Goal: Obtain resource: Download file/media

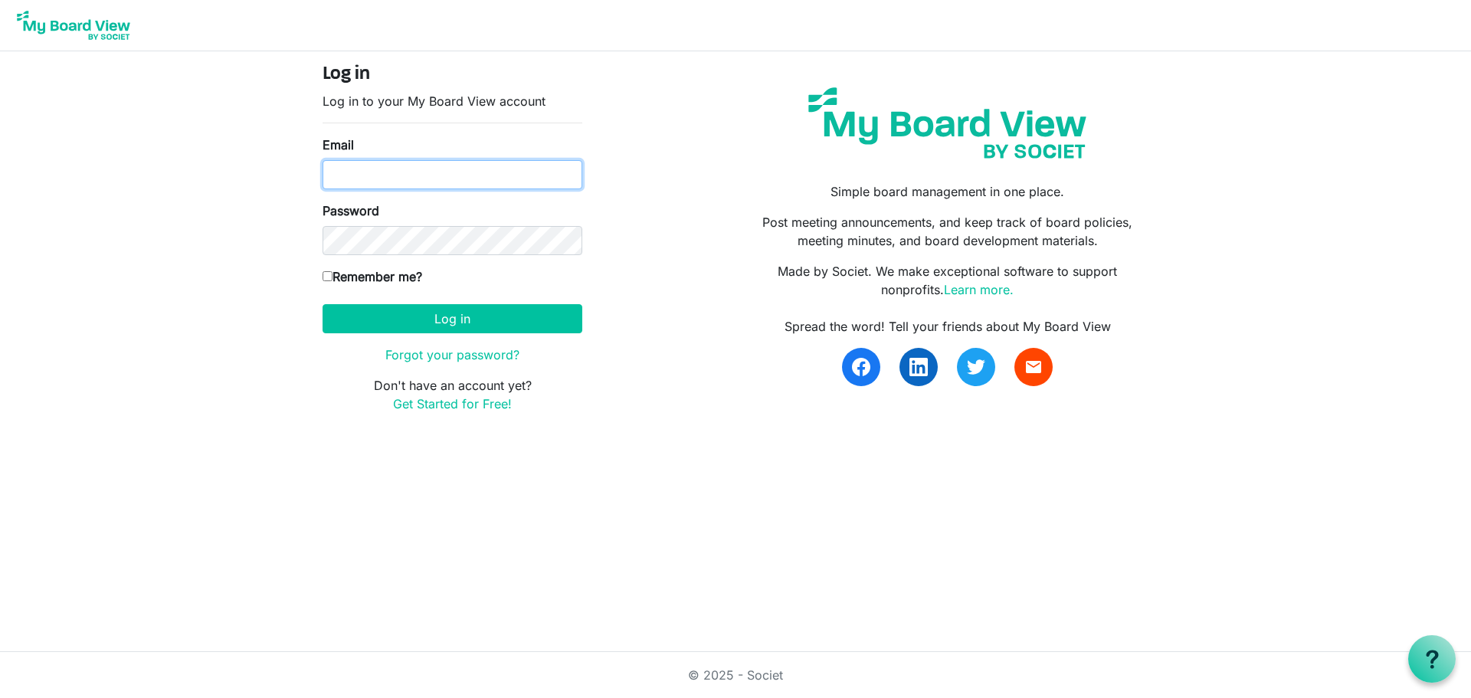
click at [403, 181] on input "Email" at bounding box center [453, 174] width 260 height 29
type input "[EMAIL_ADDRESS][DOMAIN_NAME]"
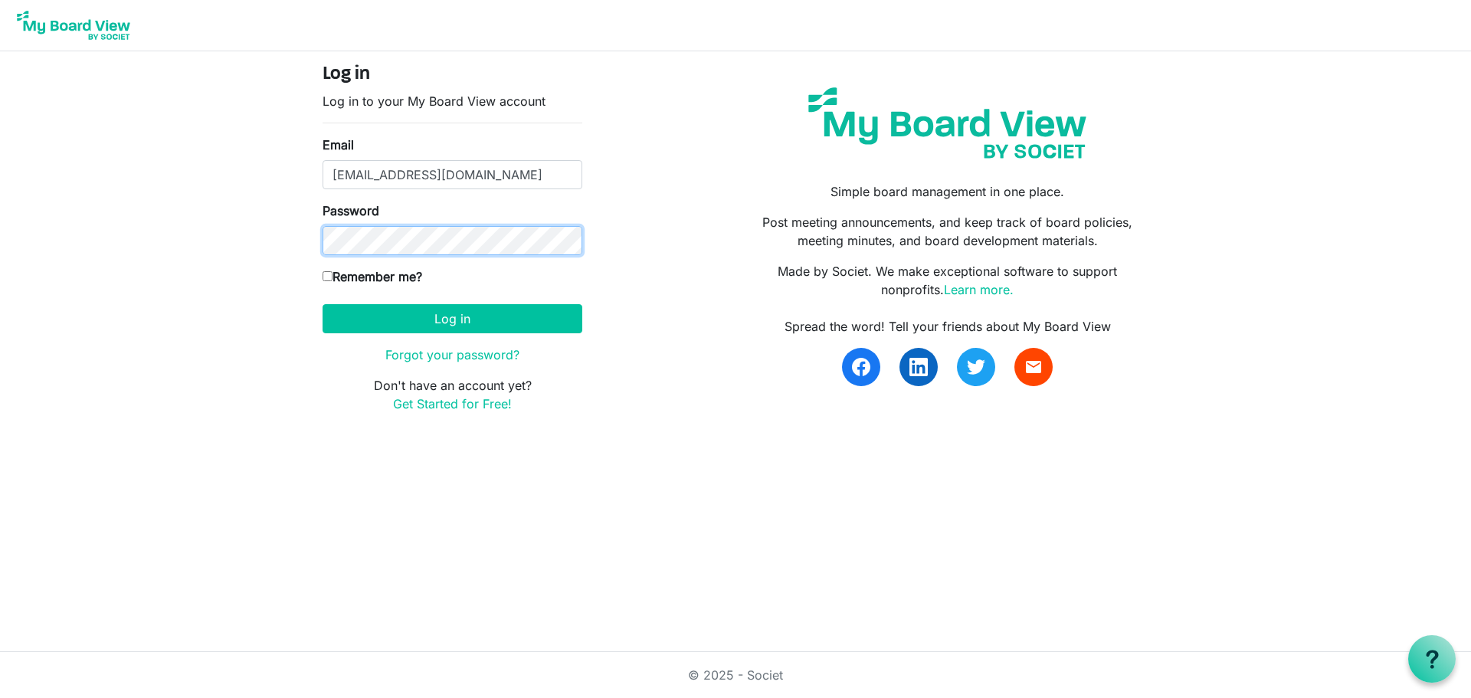
click at [323, 304] on button "Log in" at bounding box center [453, 318] width 260 height 29
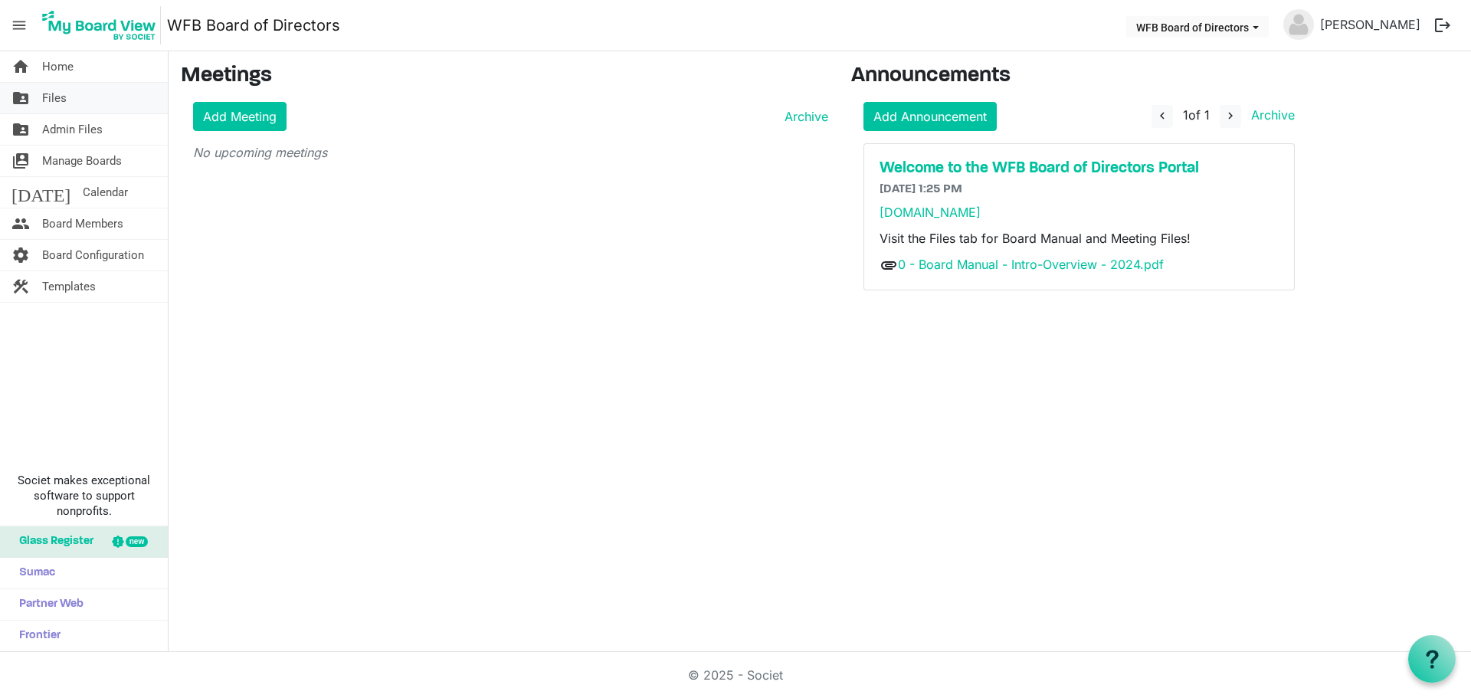
click at [54, 101] on span "Files" at bounding box center [54, 98] width 25 height 31
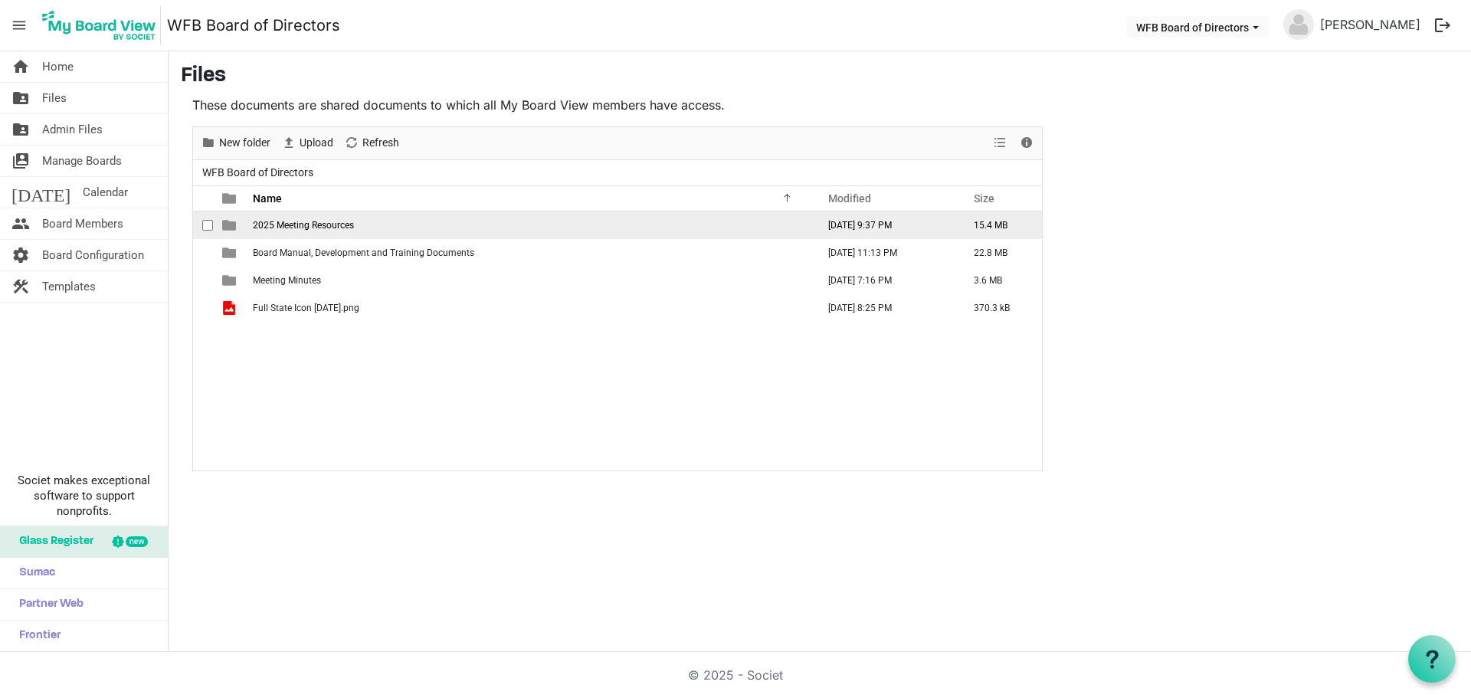
click at [292, 221] on span "2025 Meeting Resources" at bounding box center [303, 225] width 101 height 11
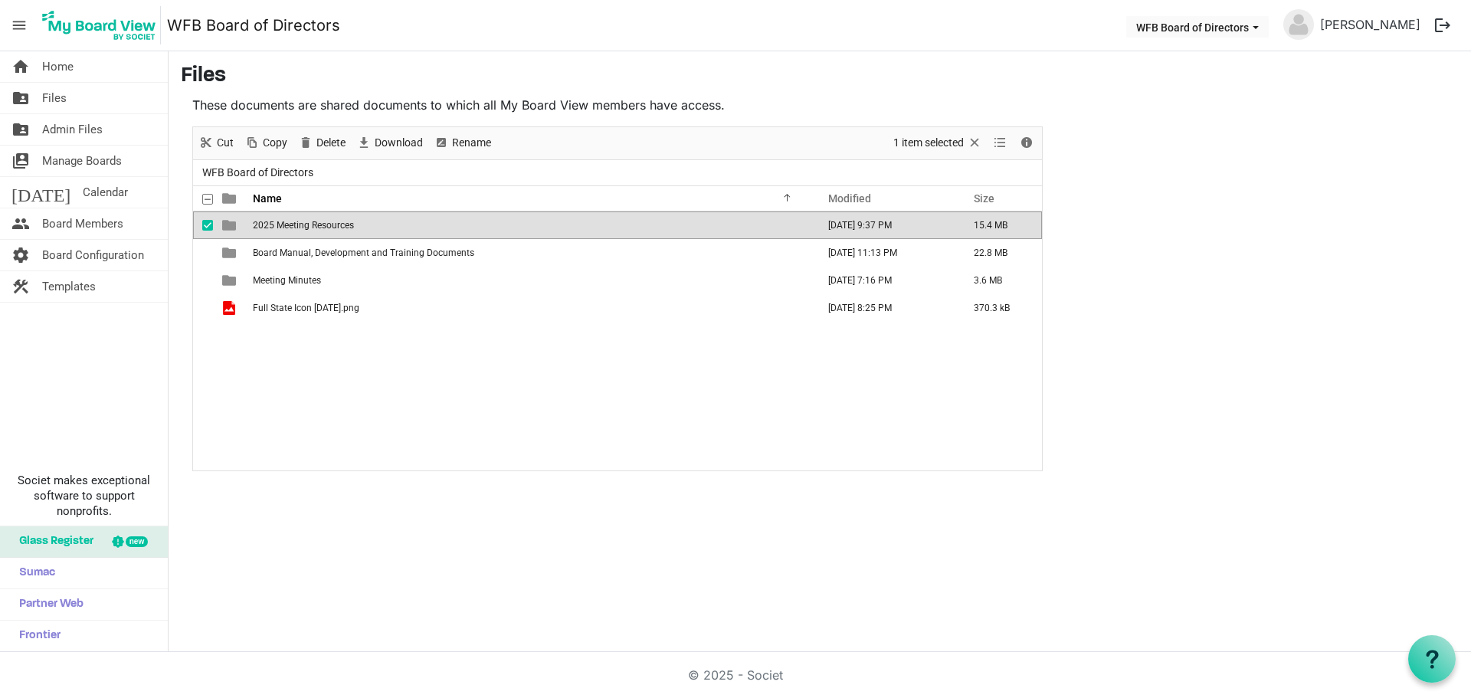
click at [292, 221] on span "2025 Meeting Resources" at bounding box center [303, 225] width 101 height 11
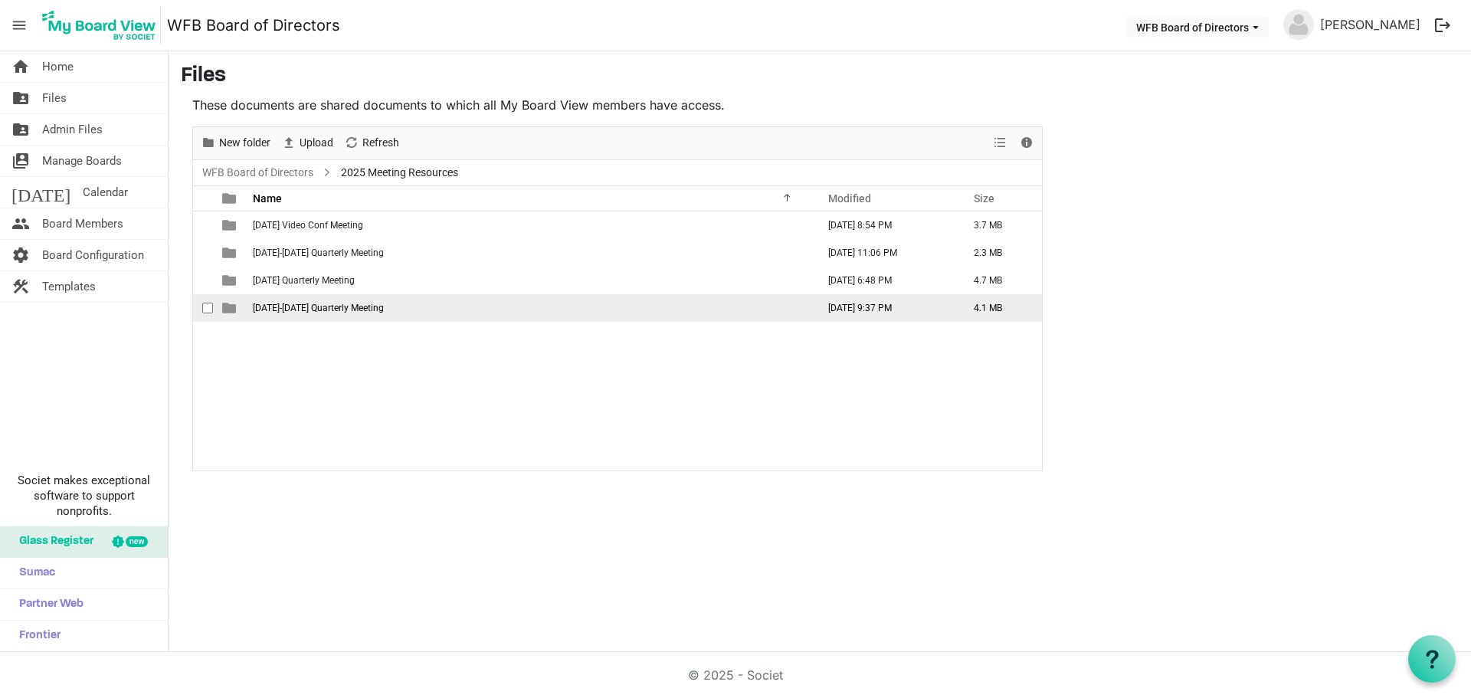
click at [300, 305] on span "September 18-19 Quarterly Meeting" at bounding box center [318, 308] width 131 height 11
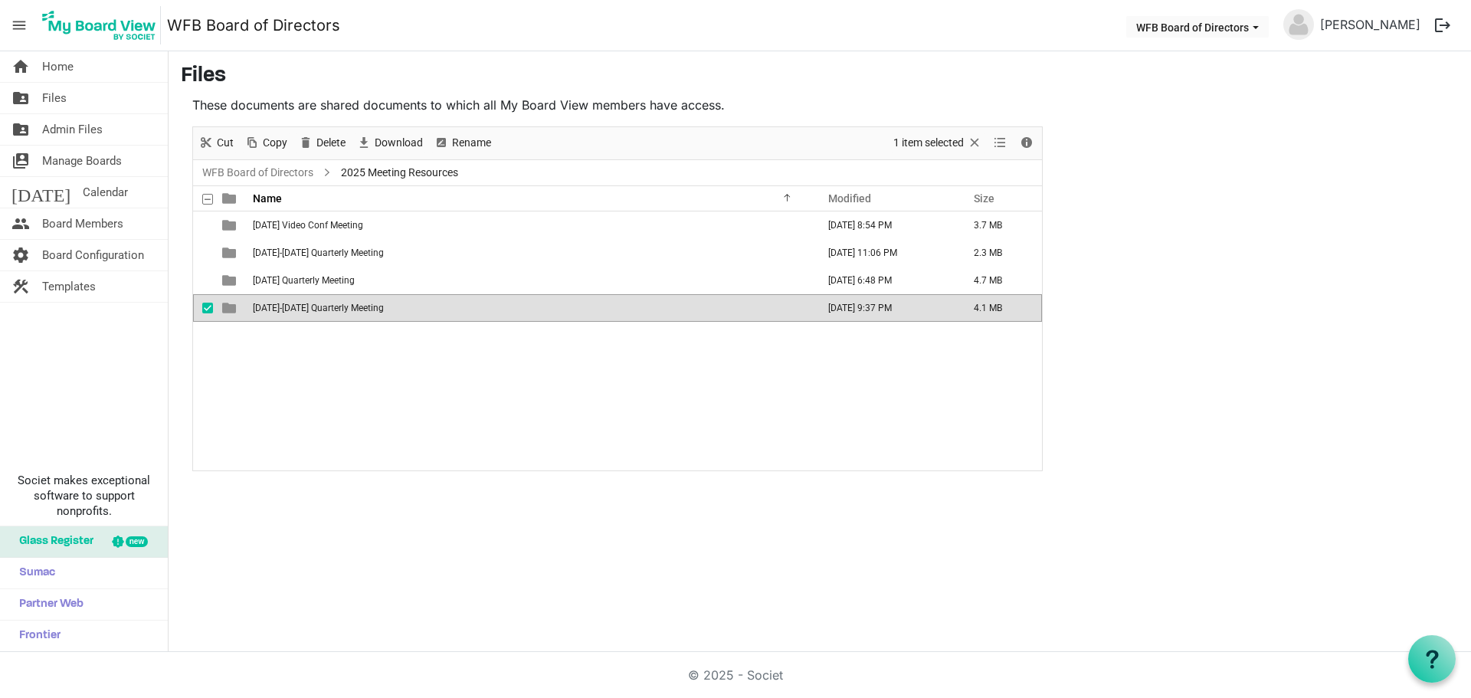
click at [300, 305] on span "September 18-19 Quarterly Meeting" at bounding box center [318, 308] width 131 height 11
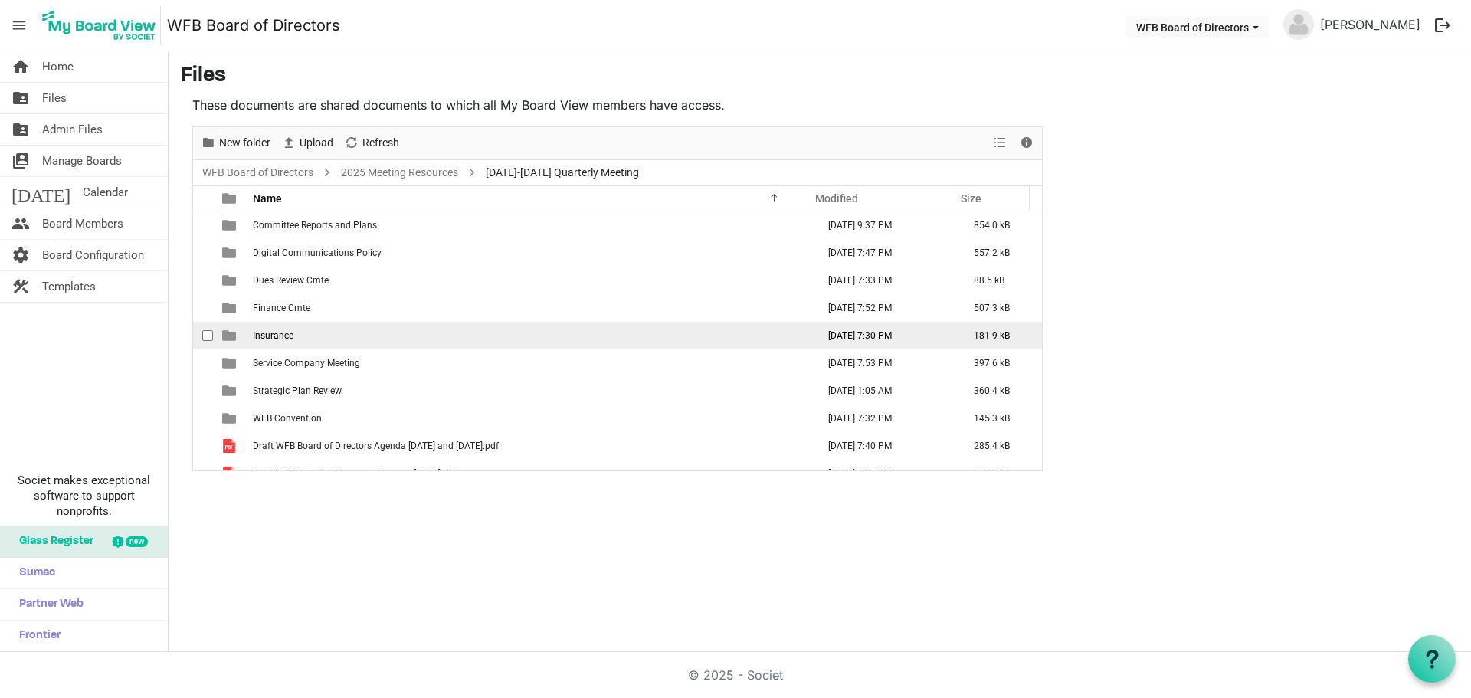
click at [270, 335] on span "Insurance" at bounding box center [273, 335] width 41 height 11
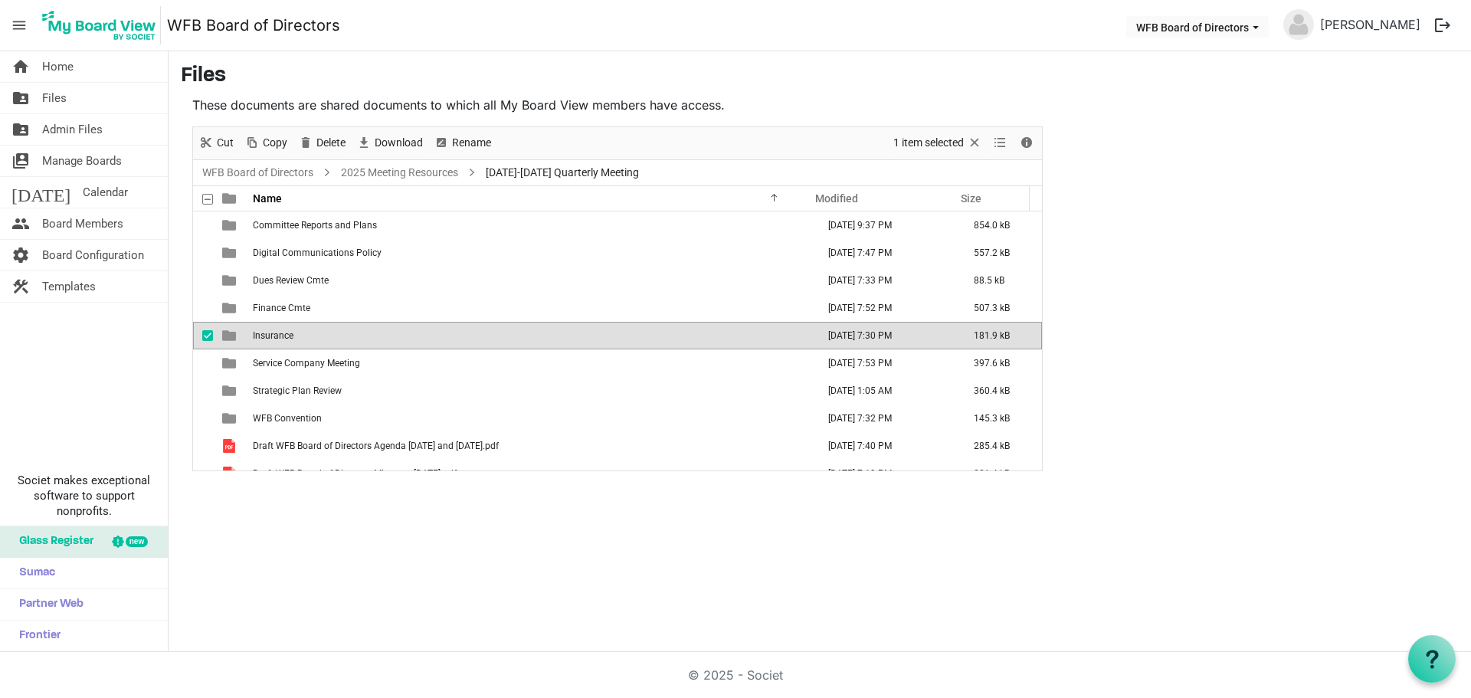
click at [270, 335] on span "Insurance" at bounding box center [273, 335] width 41 height 11
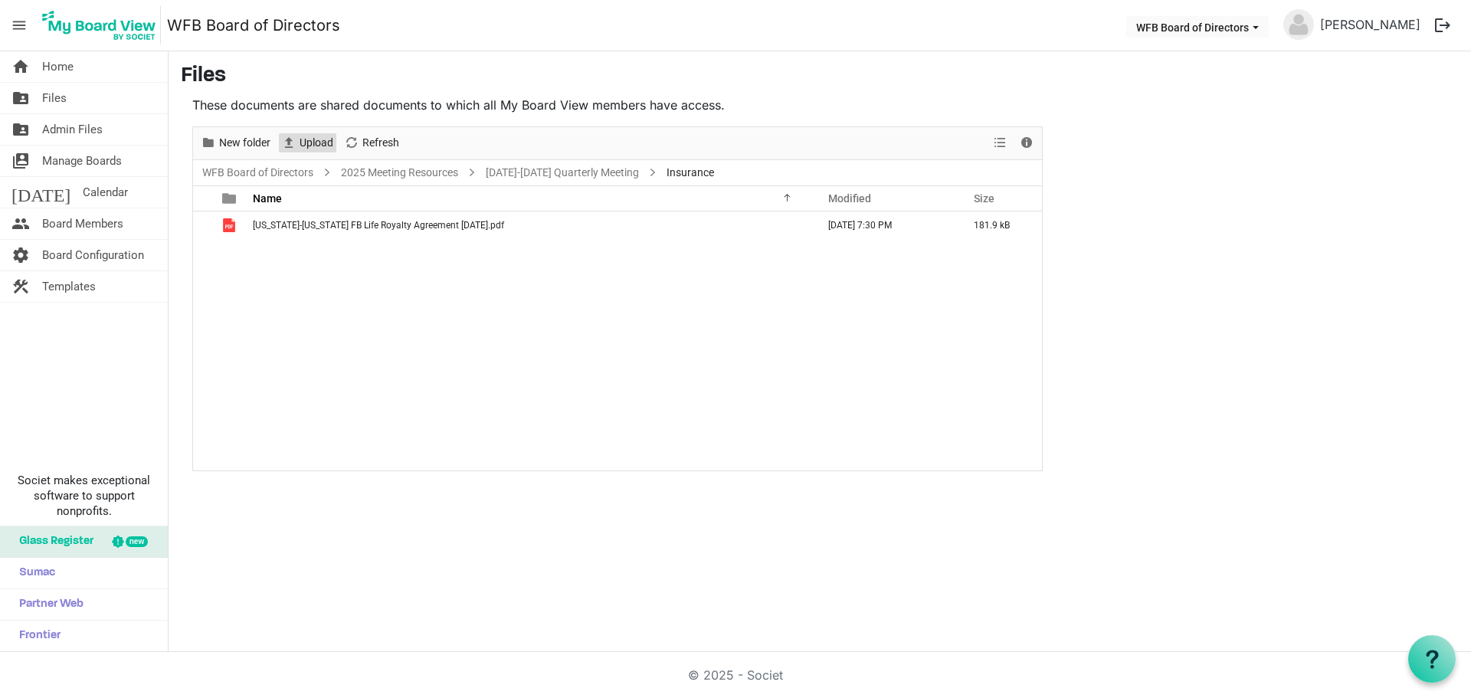
click at [310, 144] on span "Upload" at bounding box center [316, 142] width 37 height 19
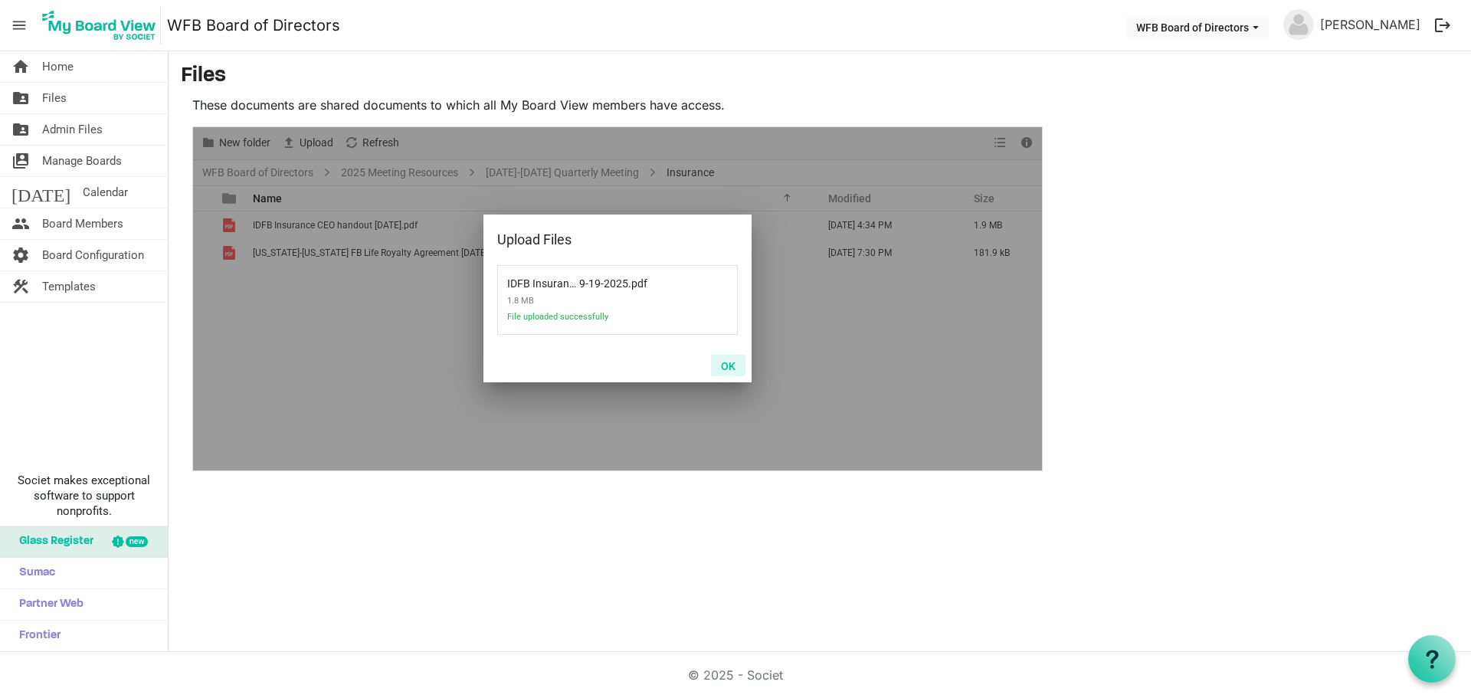
click at [725, 362] on button "OK" at bounding box center [728, 365] width 34 height 21
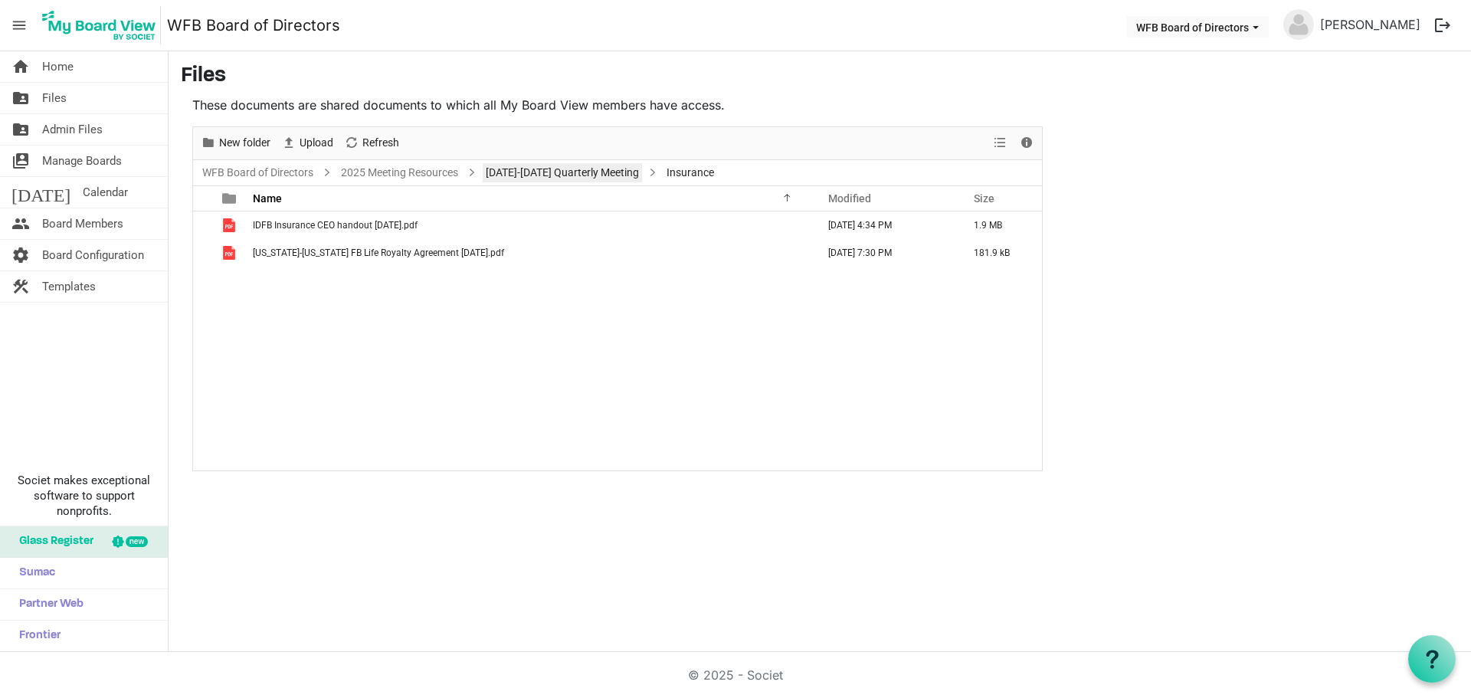
click at [537, 175] on link "September 18-19 Quarterly Meeting" at bounding box center [562, 172] width 159 height 19
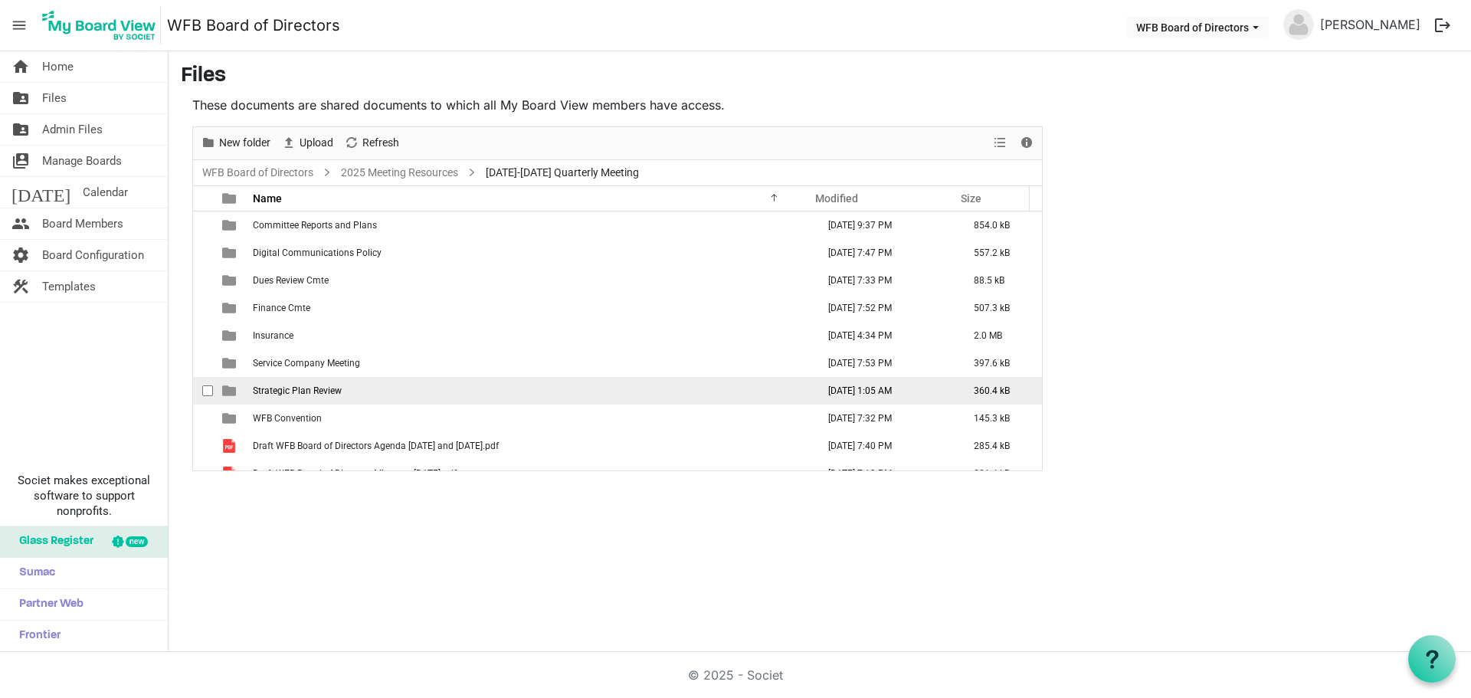
click at [301, 385] on span "Strategic Plan Review" at bounding box center [297, 390] width 89 height 11
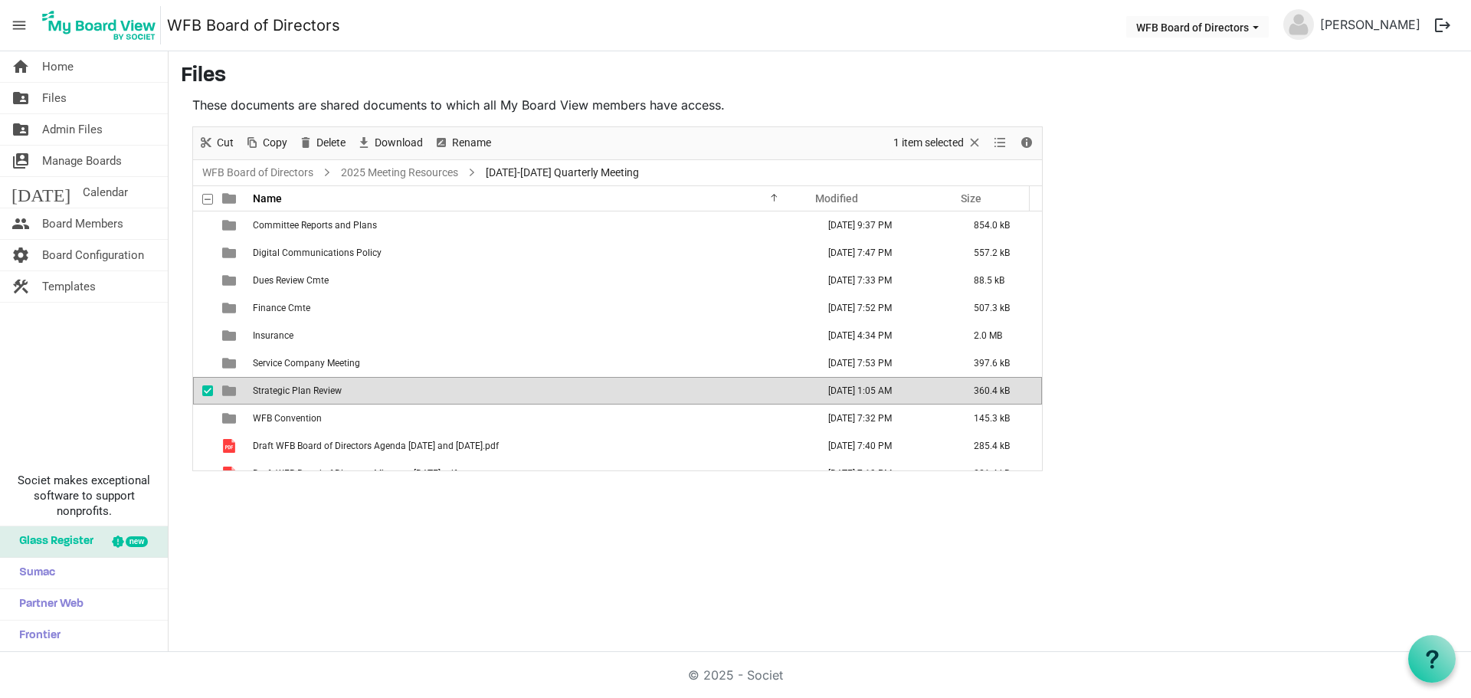
click at [301, 385] on span "Strategic Plan Review" at bounding box center [297, 390] width 89 height 11
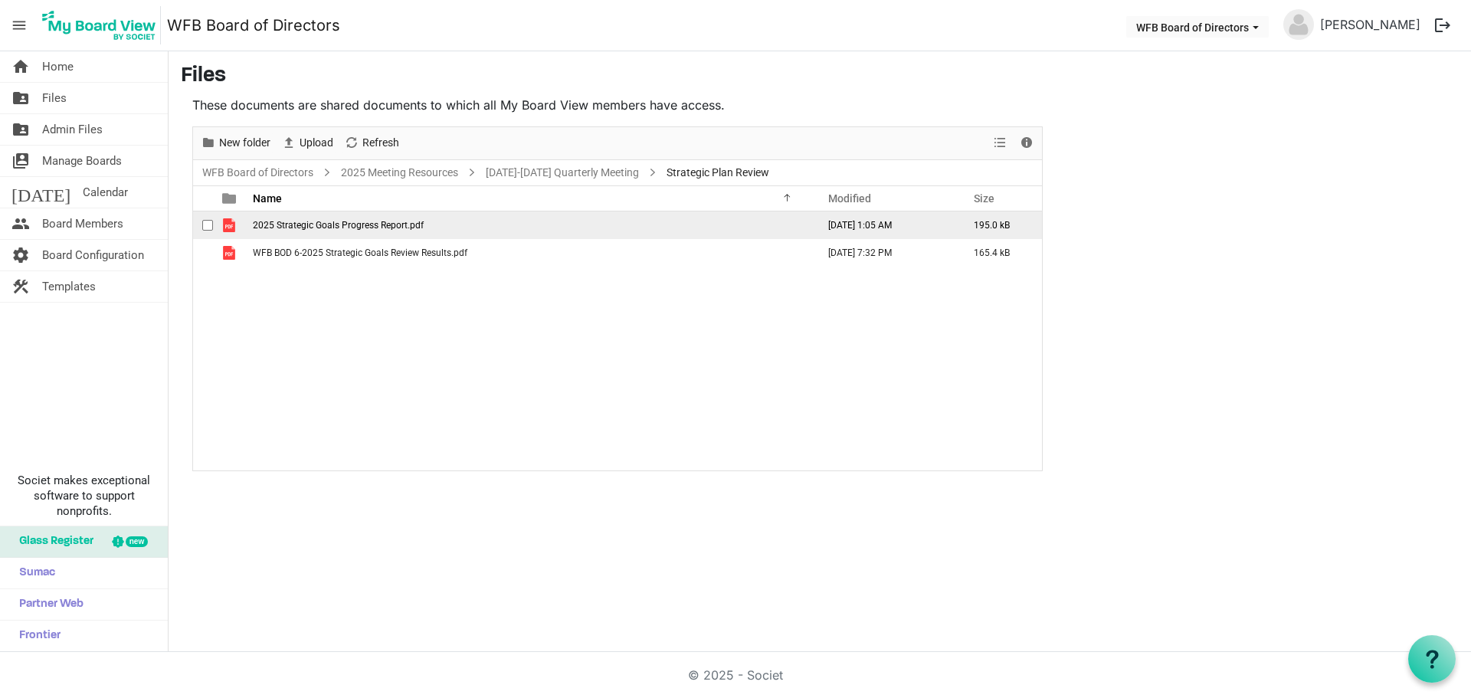
click at [339, 222] on span "2025 Strategic Goals Progress Report.pdf" at bounding box center [338, 225] width 171 height 11
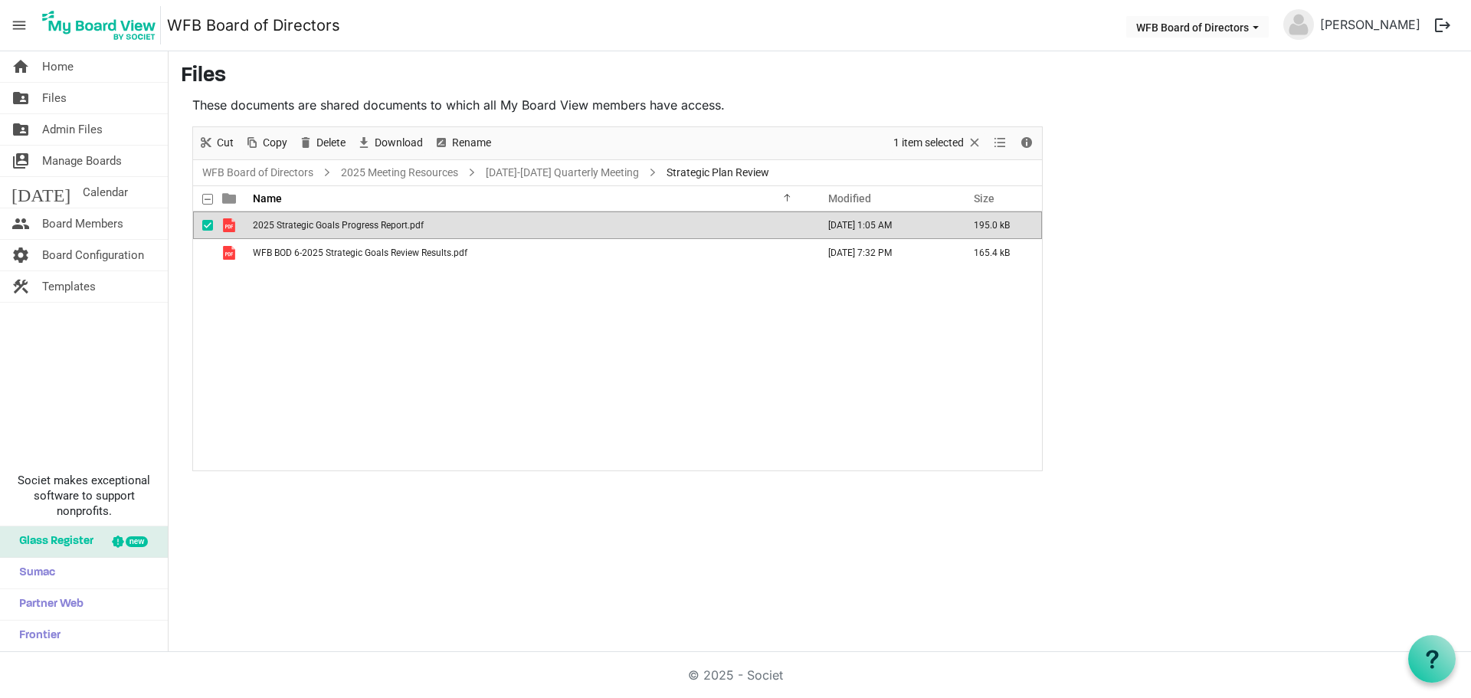
click at [339, 222] on span "2025 Strategic Goals Progress Report.pdf" at bounding box center [338, 225] width 171 height 11
click at [286, 339] on div "2025 Strategic Goals Progress Report.pdf September 17, 2025 1:05 AM 195.0 kB WF…" at bounding box center [617, 340] width 849 height 259
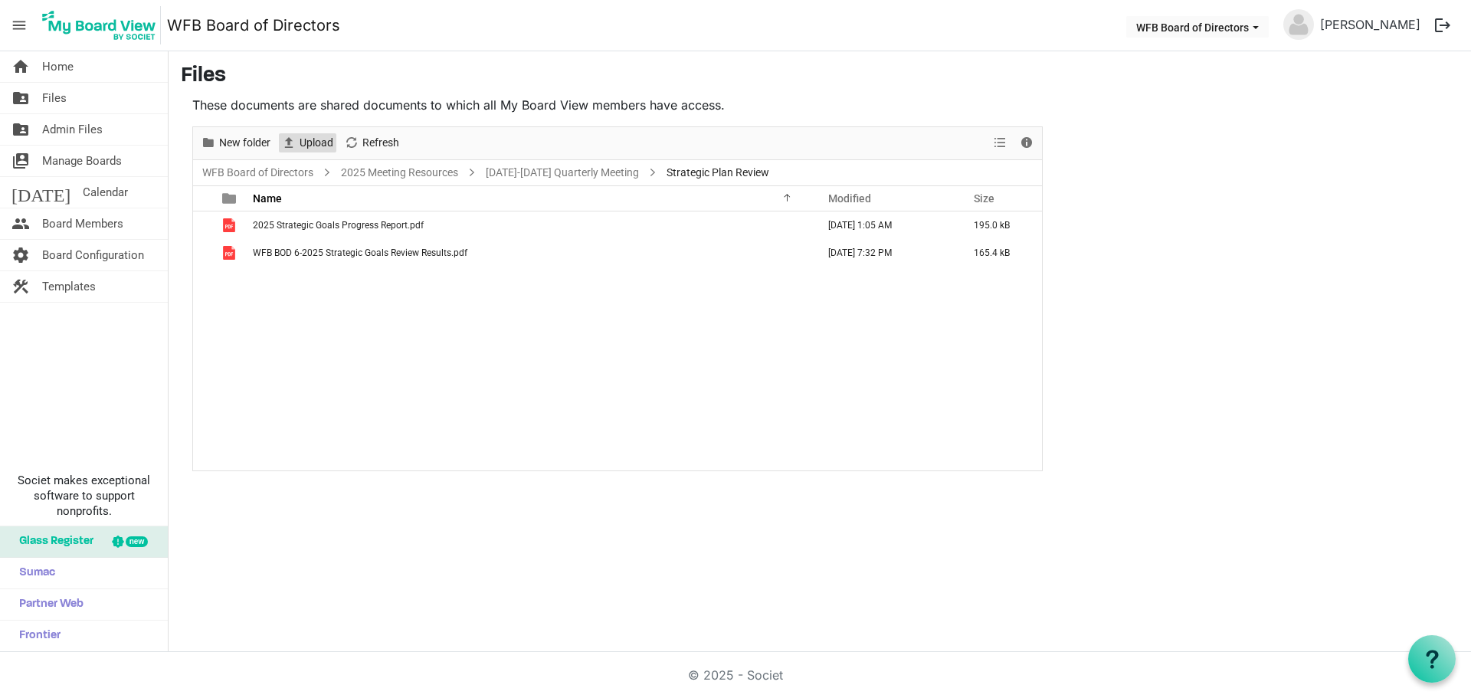
click at [319, 145] on span "Upload" at bounding box center [316, 142] width 37 height 19
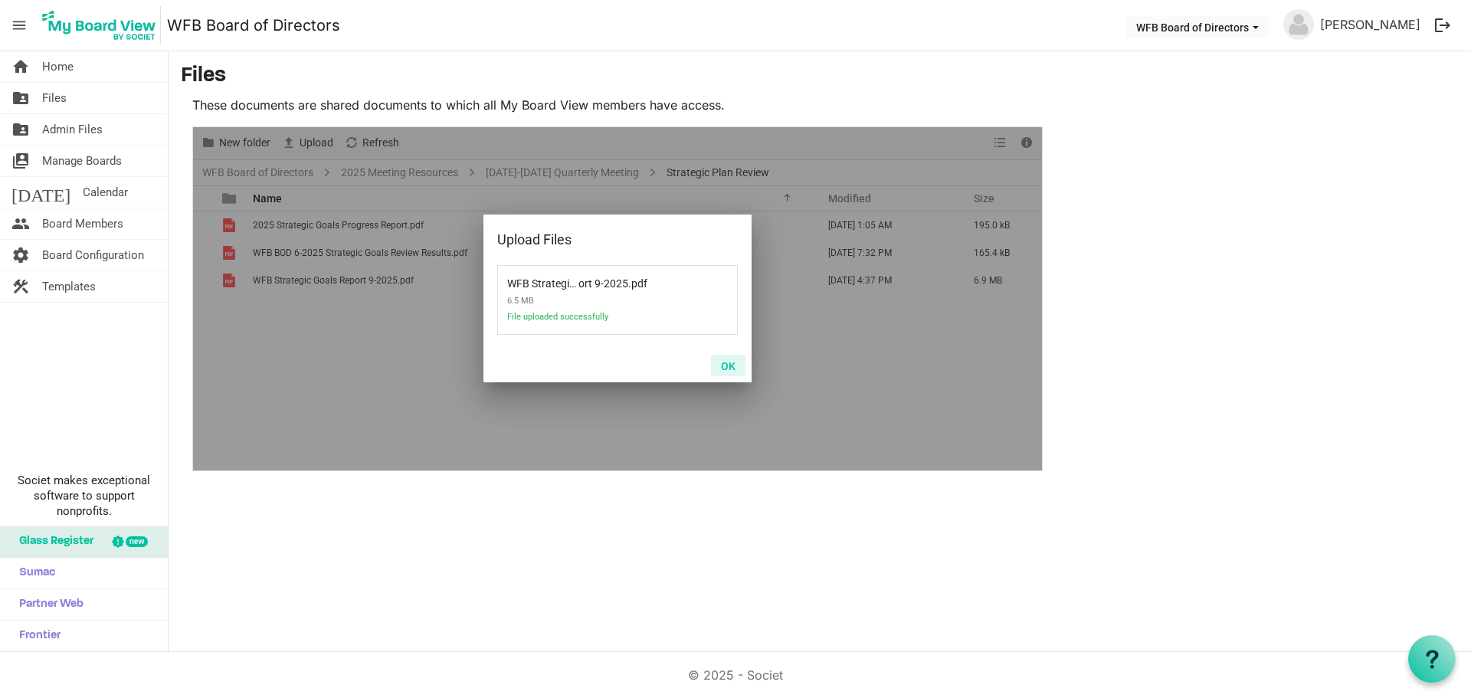
click at [730, 366] on button "OK" at bounding box center [728, 365] width 34 height 21
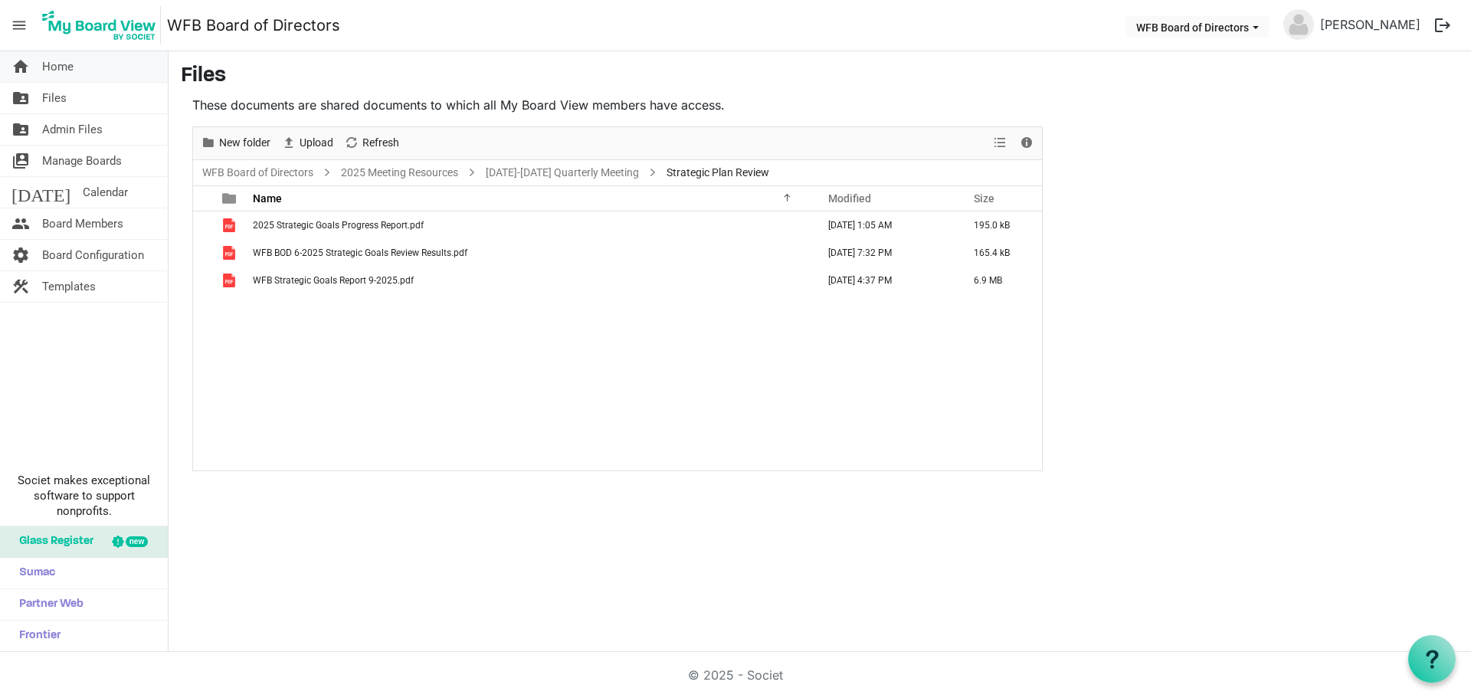
click at [50, 68] on span "Home" at bounding box center [57, 66] width 31 height 31
